Goal: Task Accomplishment & Management: Use online tool/utility

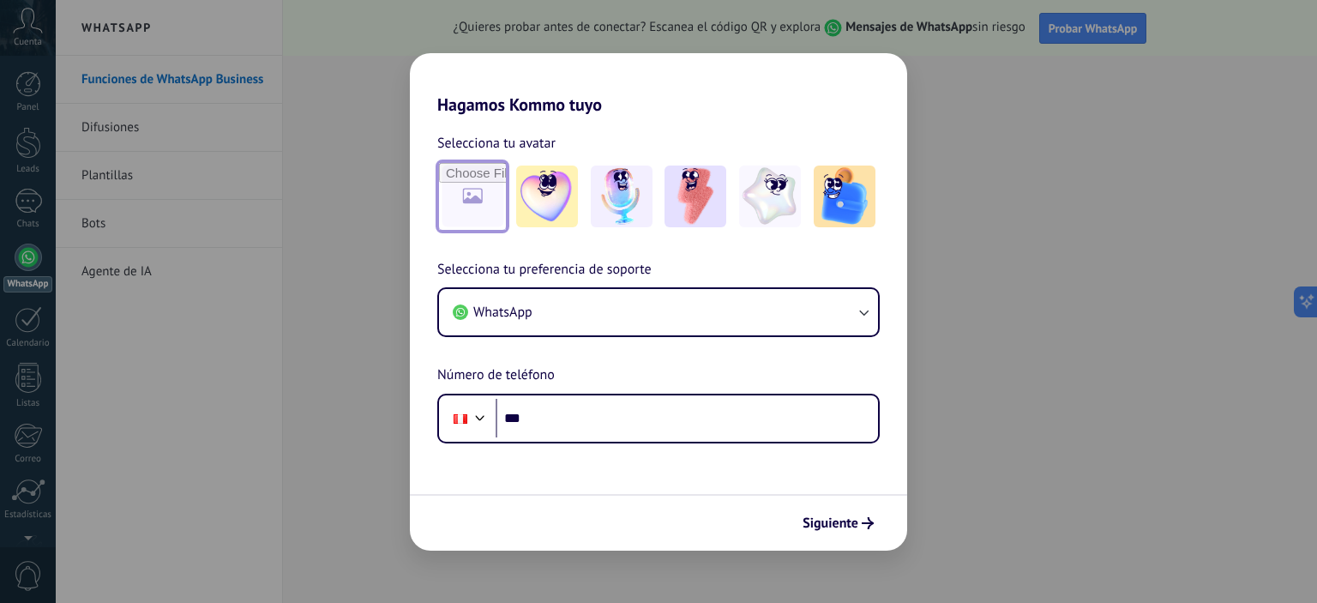
click at [470, 185] on input "file" at bounding box center [472, 196] width 67 height 67
click at [862, 189] on img at bounding box center [845, 196] width 62 height 62
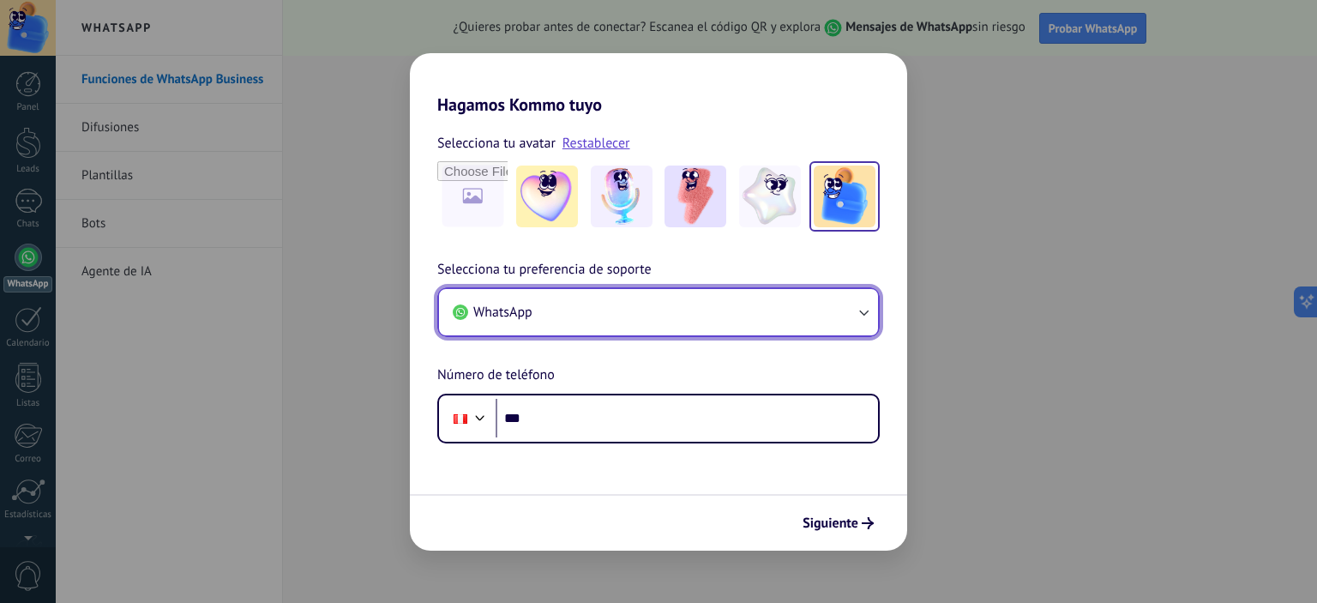
click at [549, 307] on button "WhatsApp" at bounding box center [658, 312] width 439 height 46
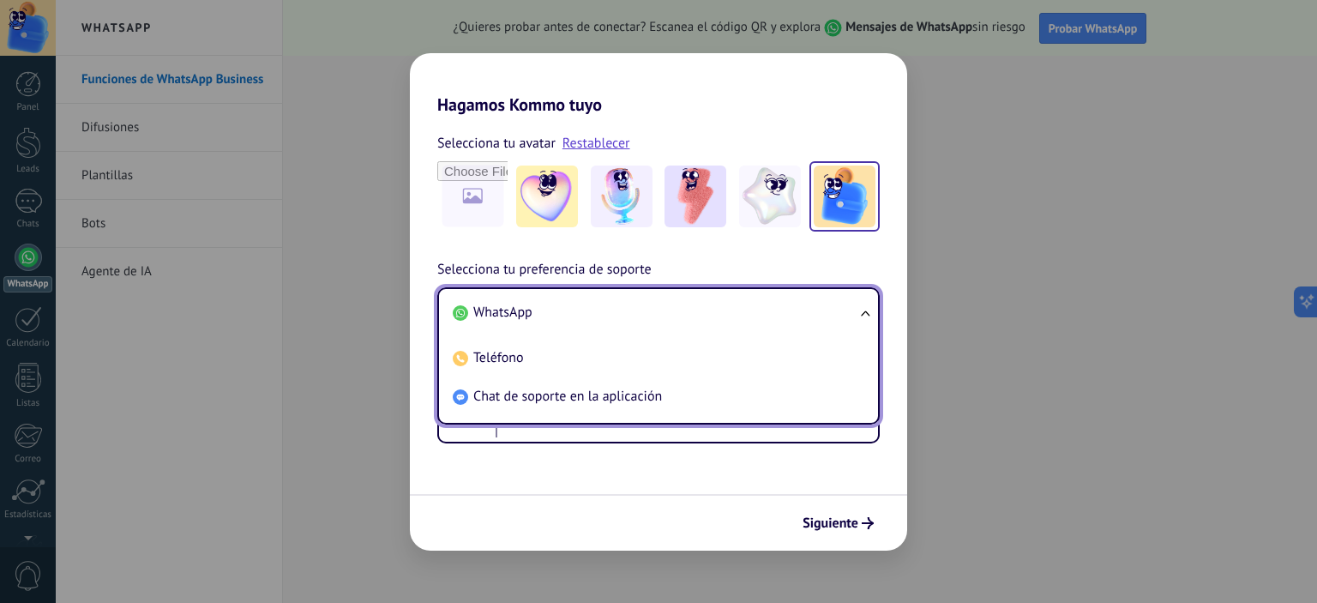
click at [549, 304] on li "WhatsApp" at bounding box center [655, 312] width 418 height 39
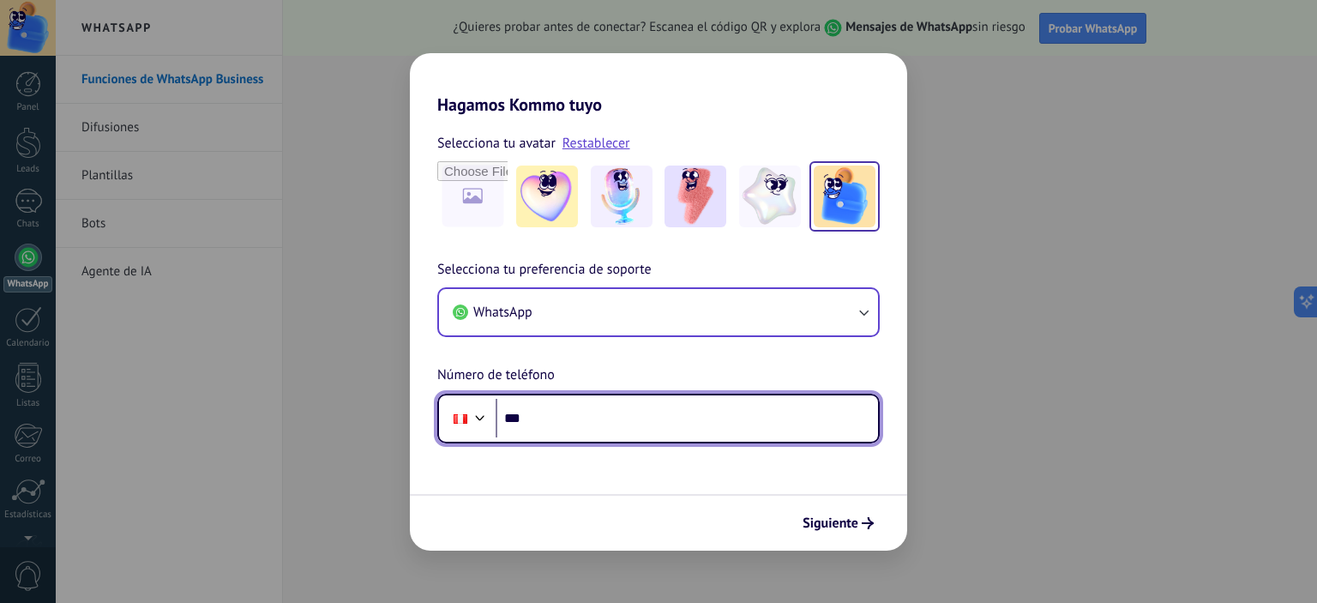
click at [653, 417] on input "***" at bounding box center [686, 418] width 382 height 39
type input "**********"
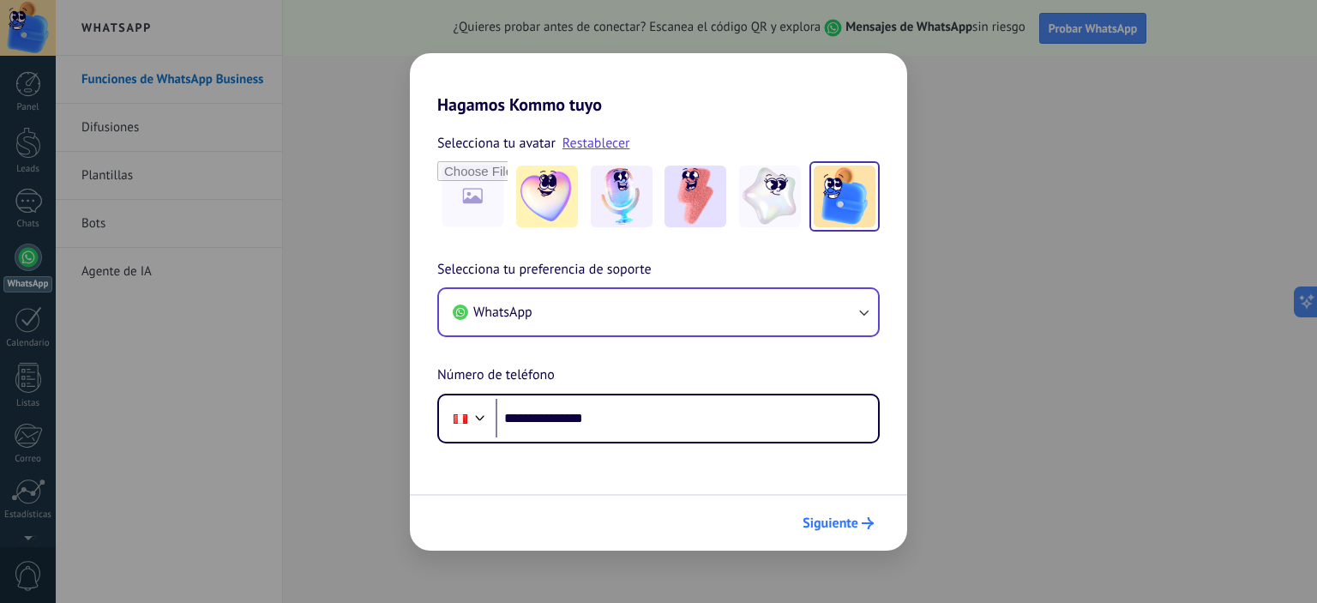
click at [823, 524] on span "Siguiente" at bounding box center [830, 523] width 56 height 12
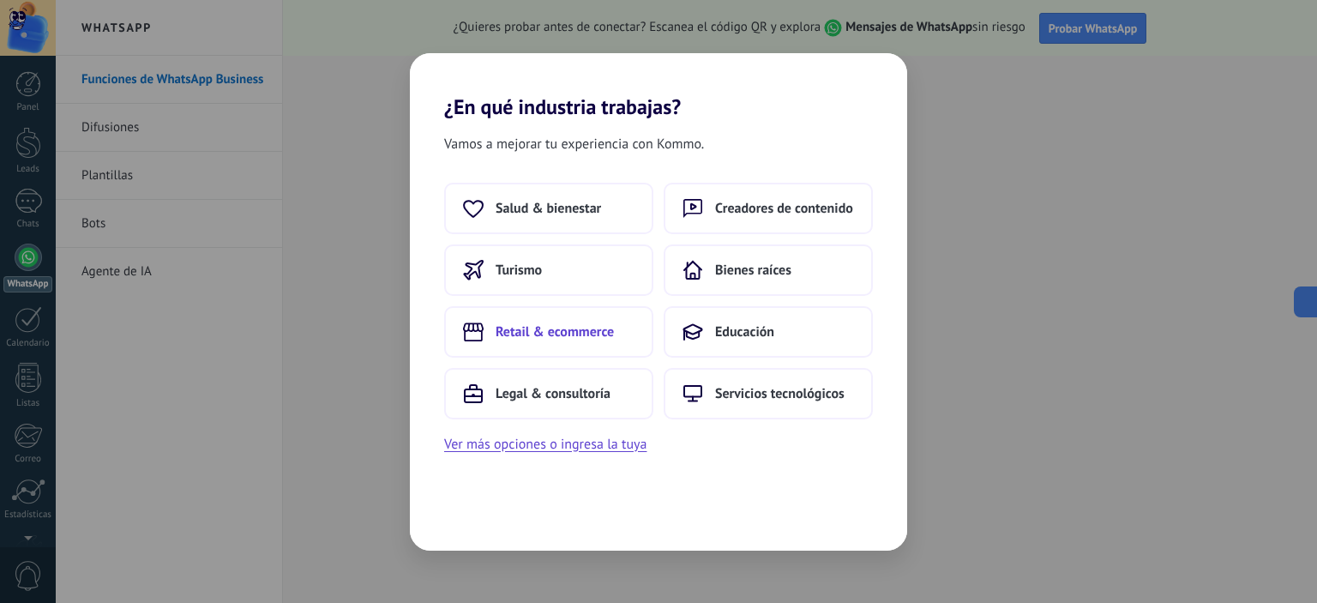
click at [542, 324] on span "Retail & ecommerce" at bounding box center [554, 331] width 118 height 17
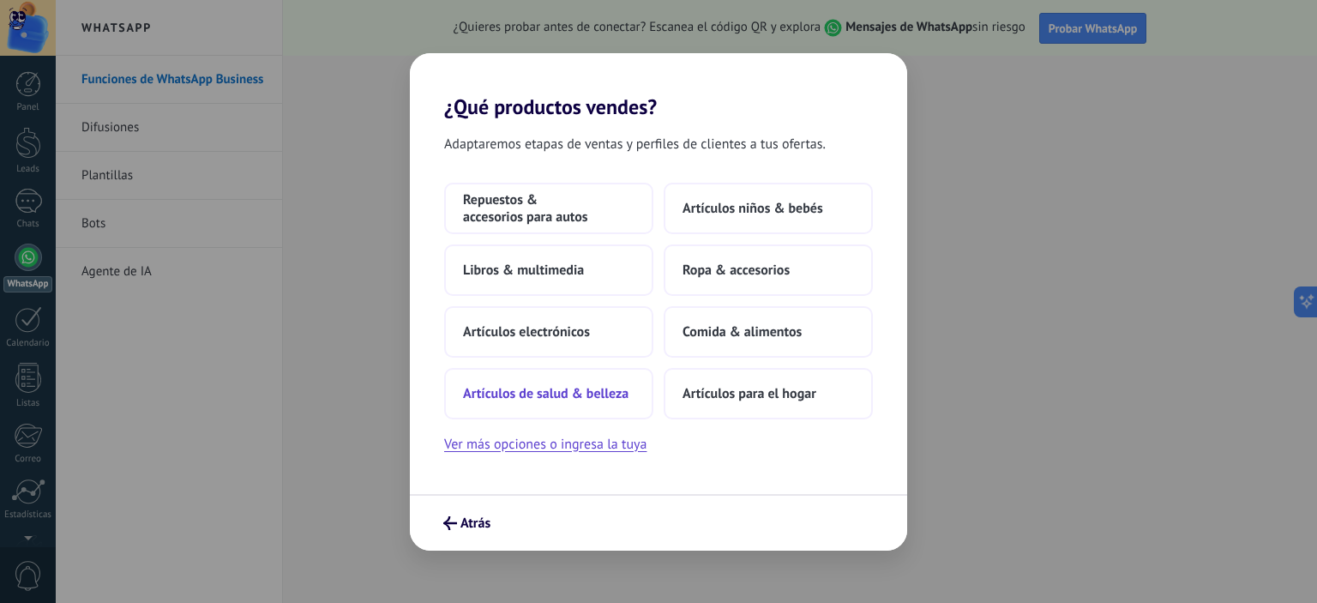
click at [562, 387] on span "Artículos de salud & belleza" at bounding box center [545, 393] width 165 height 17
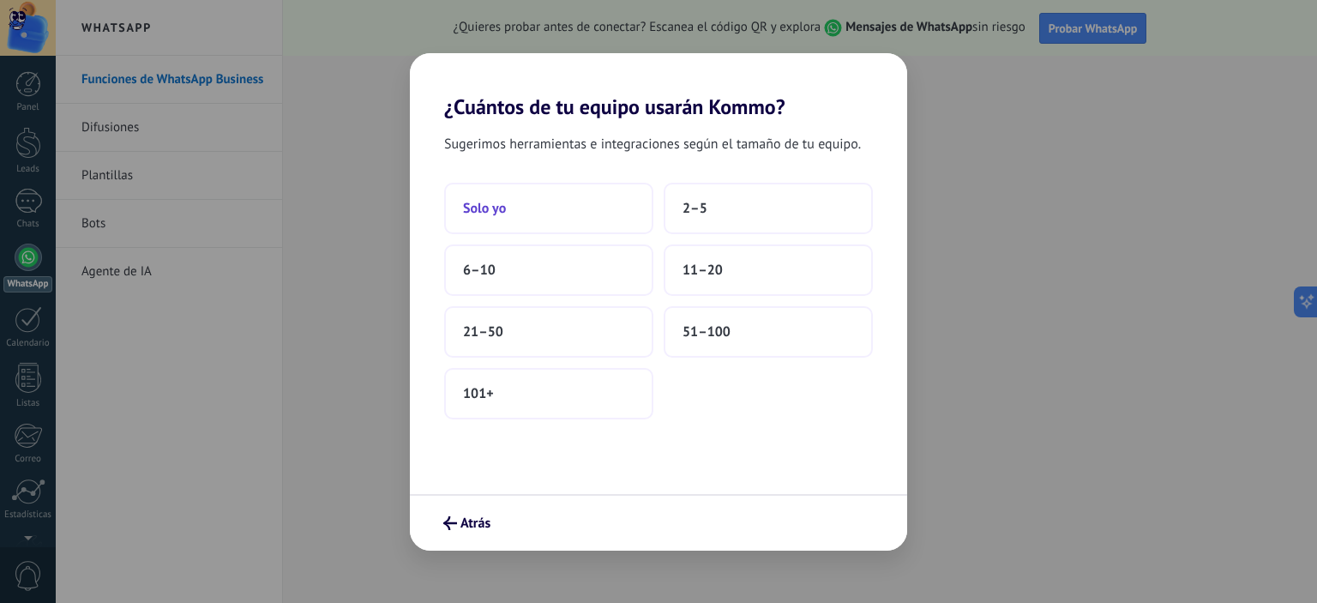
click at [549, 205] on button "Solo yo" at bounding box center [548, 208] width 209 height 51
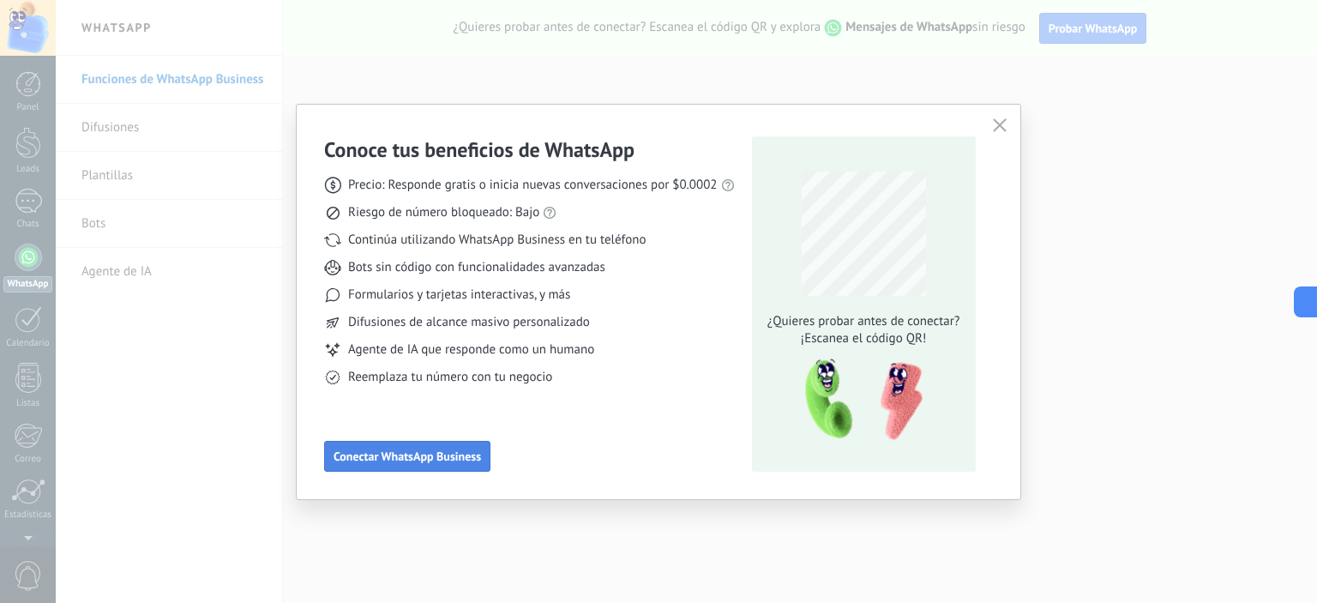
click at [443, 450] on span "Conectar WhatsApp Business" at bounding box center [406, 456] width 147 height 12
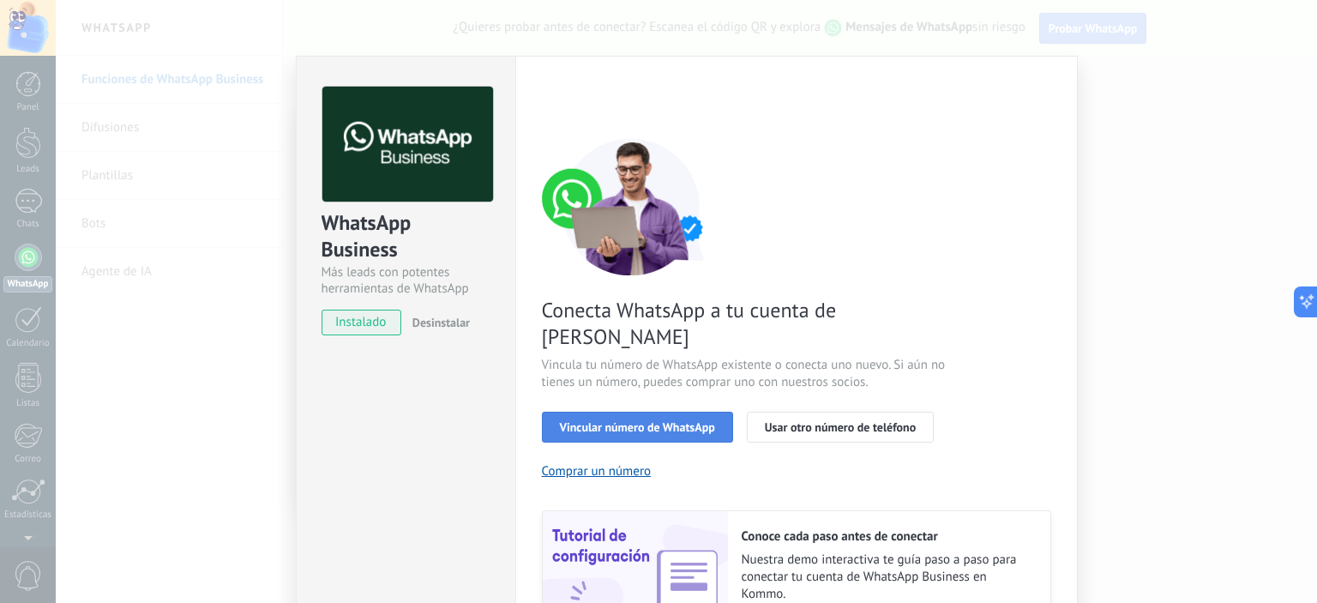
click at [650, 411] on button "Vincular número de WhatsApp" at bounding box center [637, 426] width 191 height 31
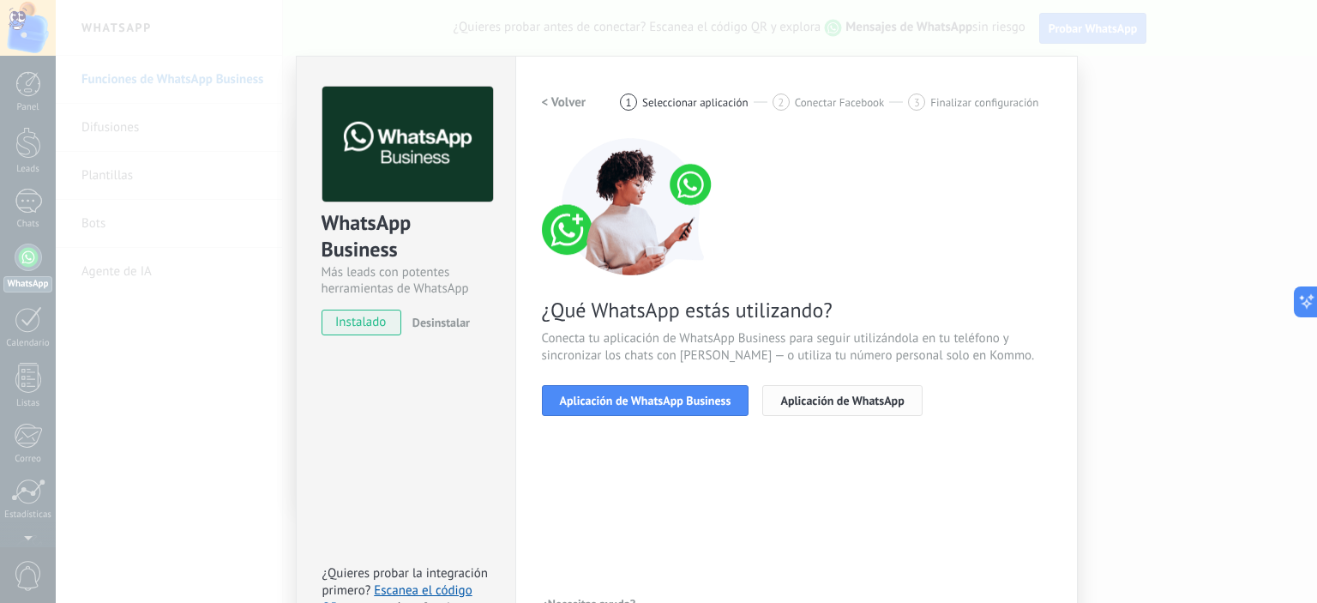
click at [839, 388] on button "Aplicación de WhatsApp" at bounding box center [841, 400] width 159 height 31
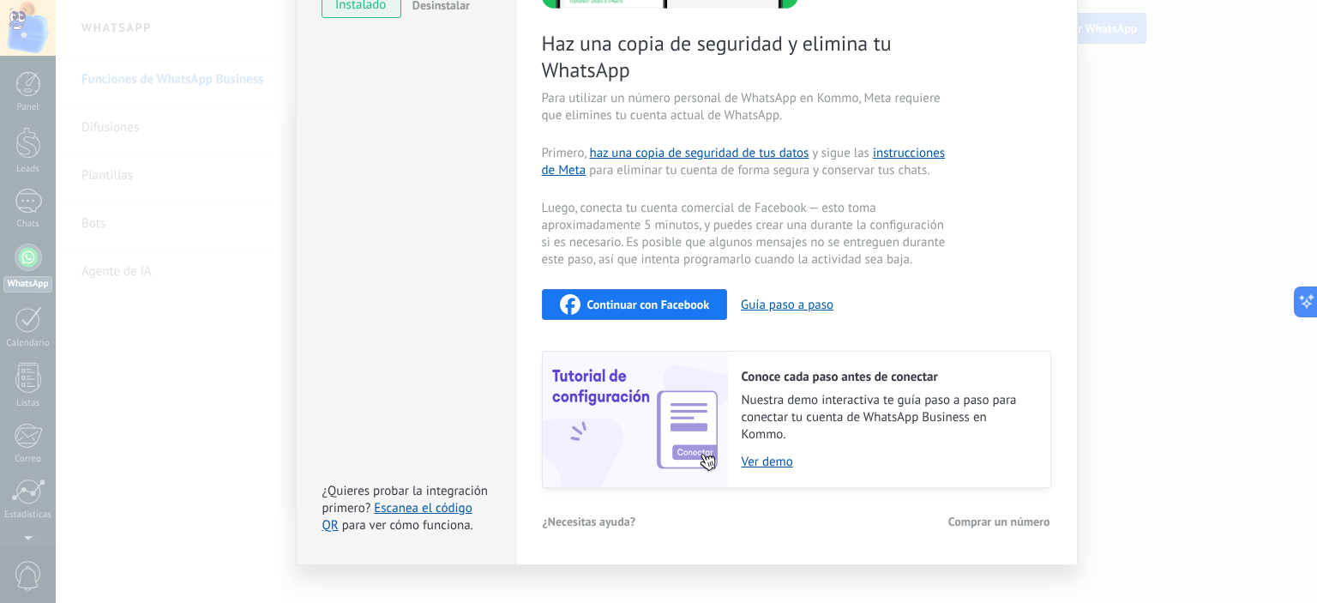
scroll to position [342, 0]
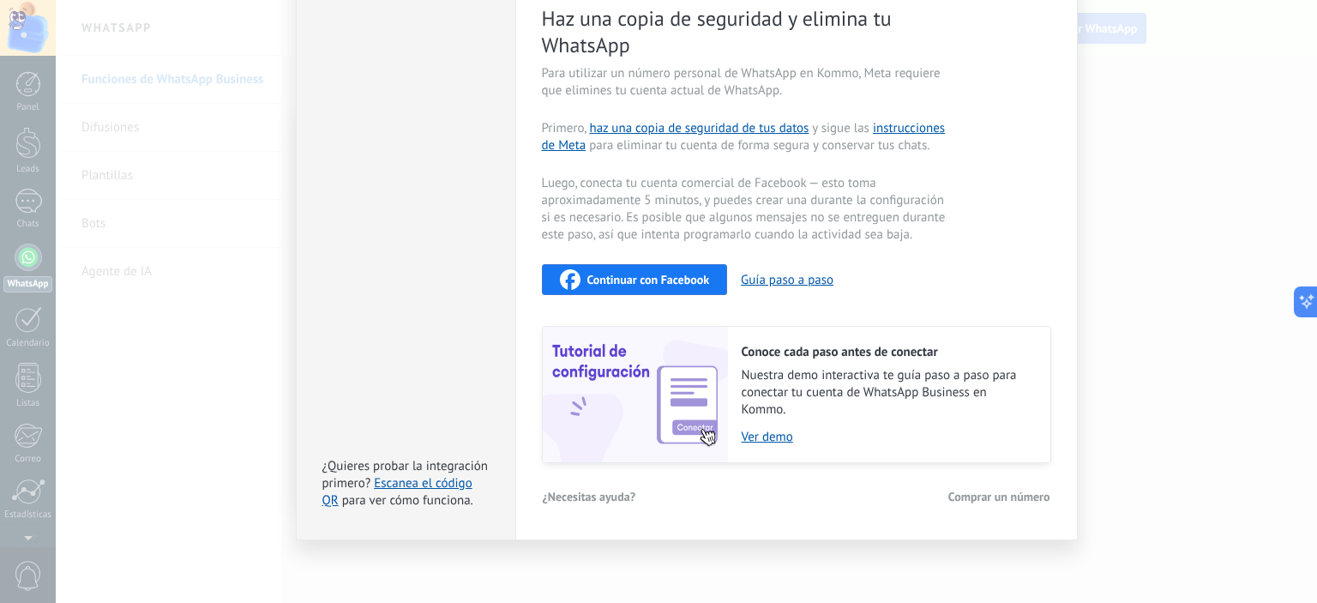
click at [997, 490] on span "Comprar un número" at bounding box center [999, 496] width 102 height 12
